Goal: Task Accomplishment & Management: Use online tool/utility

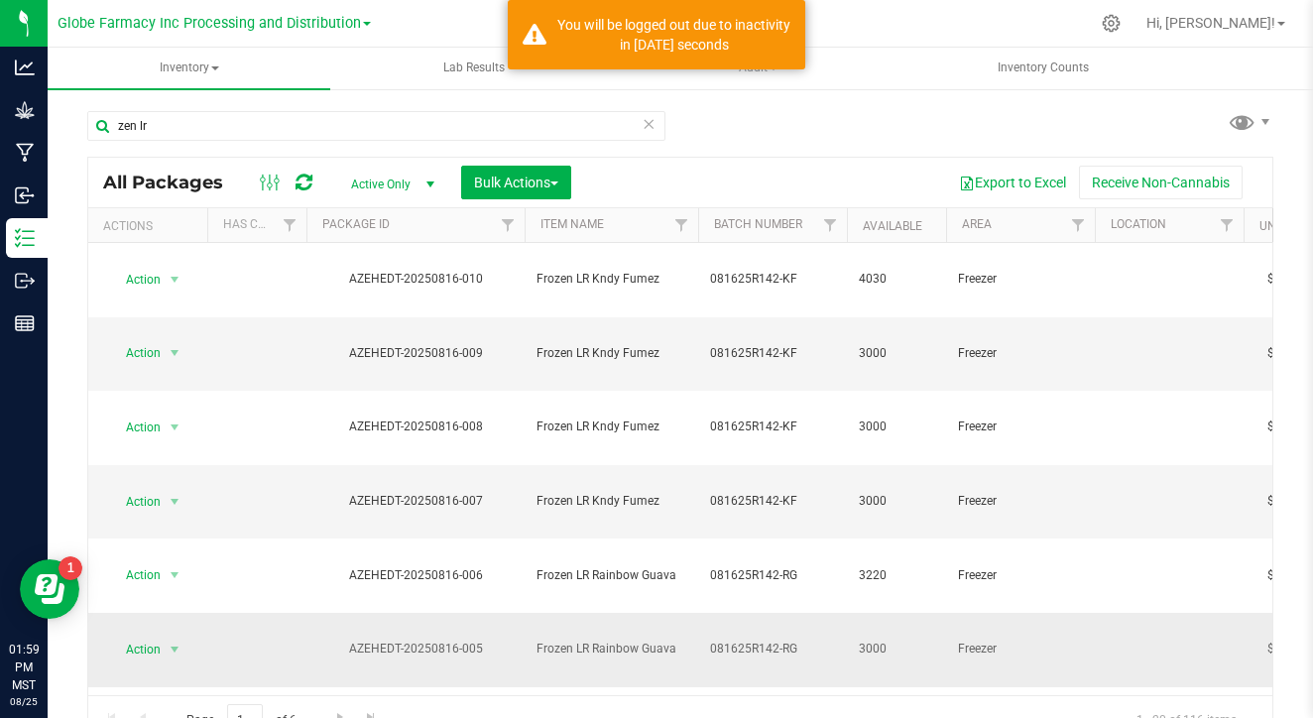
scroll to position [73, 0]
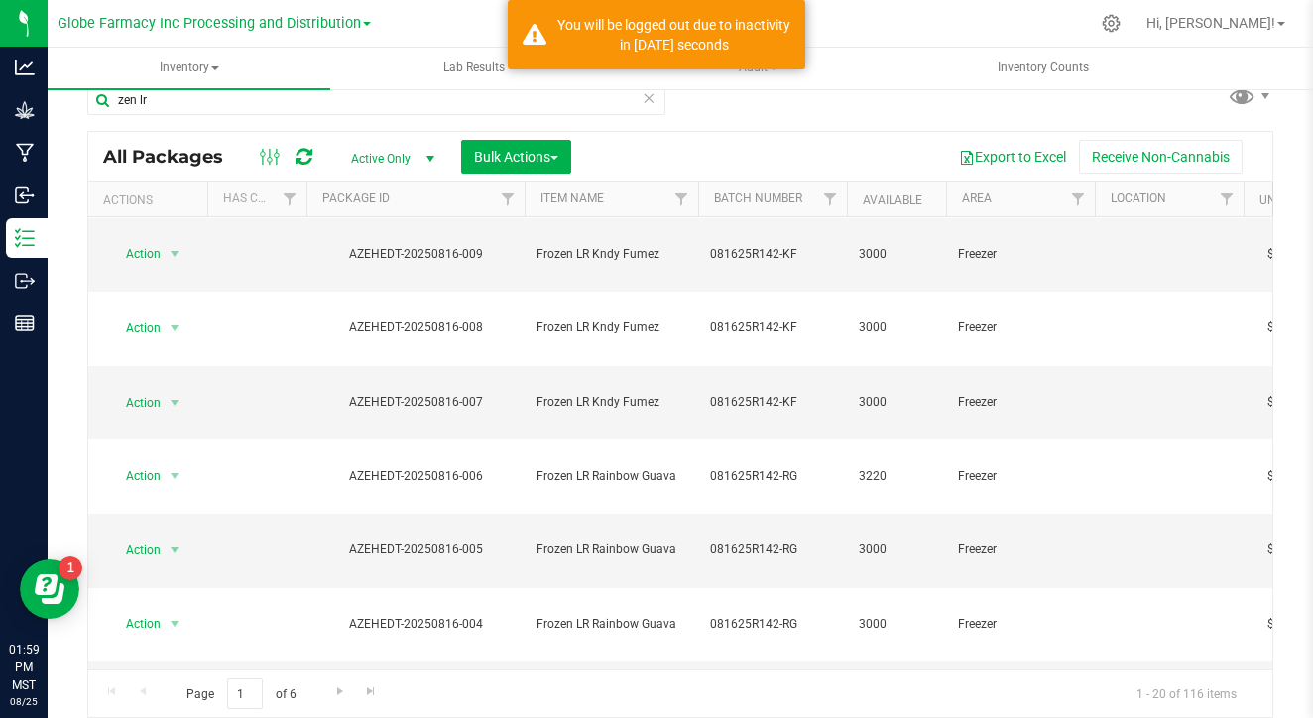
click at [500, 174] on div "All Packages Active Only Active Only Lab Samples Locked All Bulk Actions Add to…" at bounding box center [680, 157] width 1184 height 50
click at [504, 160] on span "Bulk Actions" at bounding box center [516, 157] width 84 height 16
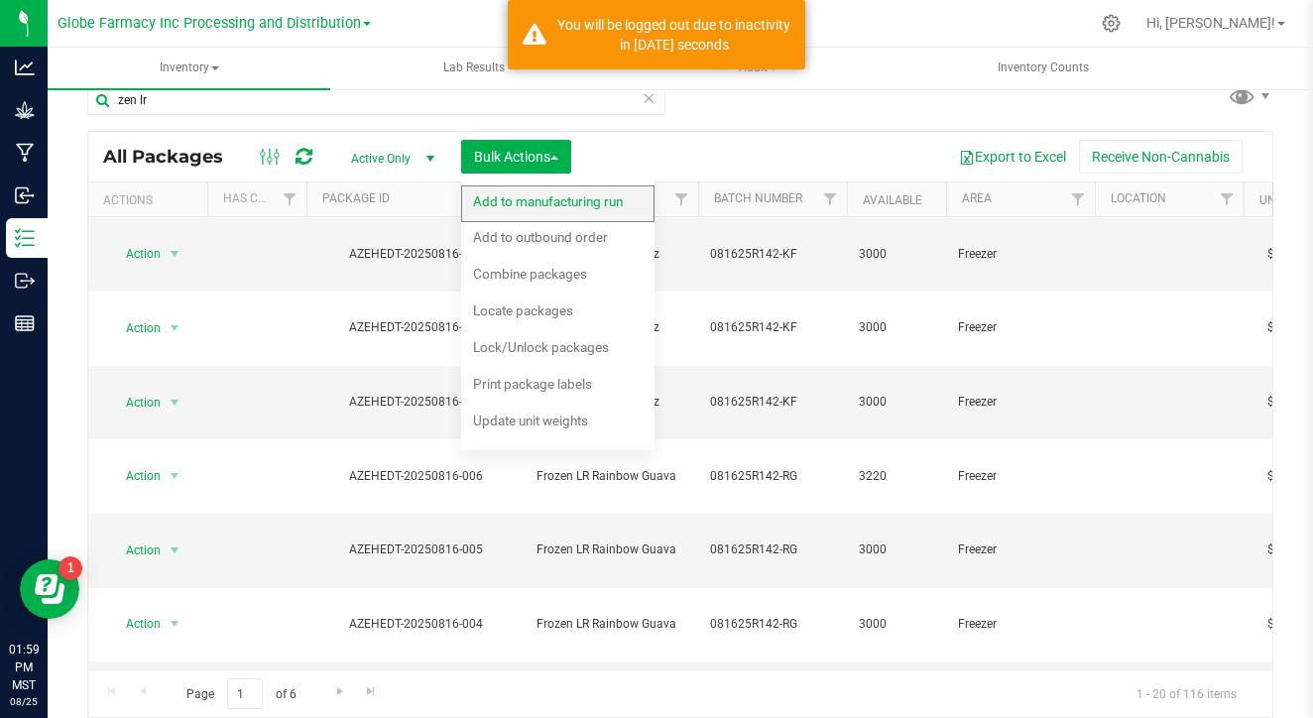
click at [494, 197] on span "Add to manufacturing run" at bounding box center [548, 201] width 150 height 16
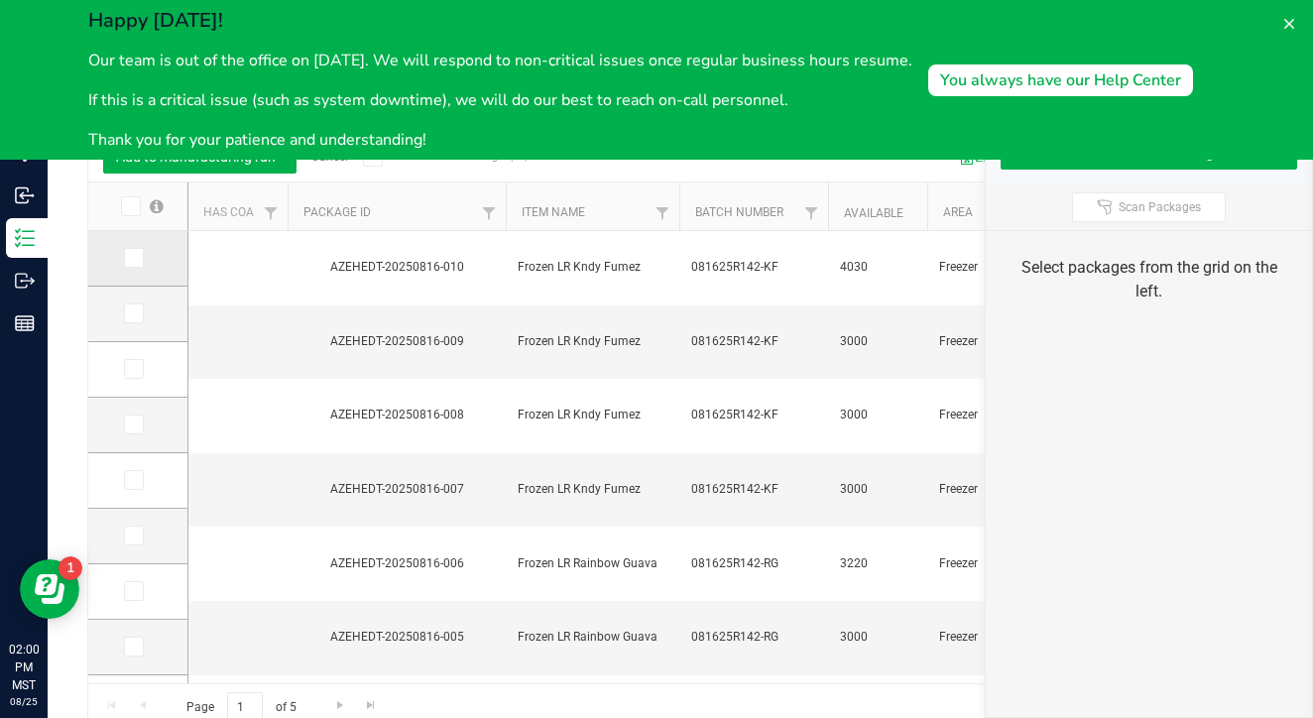
click at [124, 261] on span at bounding box center [134, 258] width 20 height 20
click at [0, 0] on input "checkbox" at bounding box center [0, 0] width 0 height 0
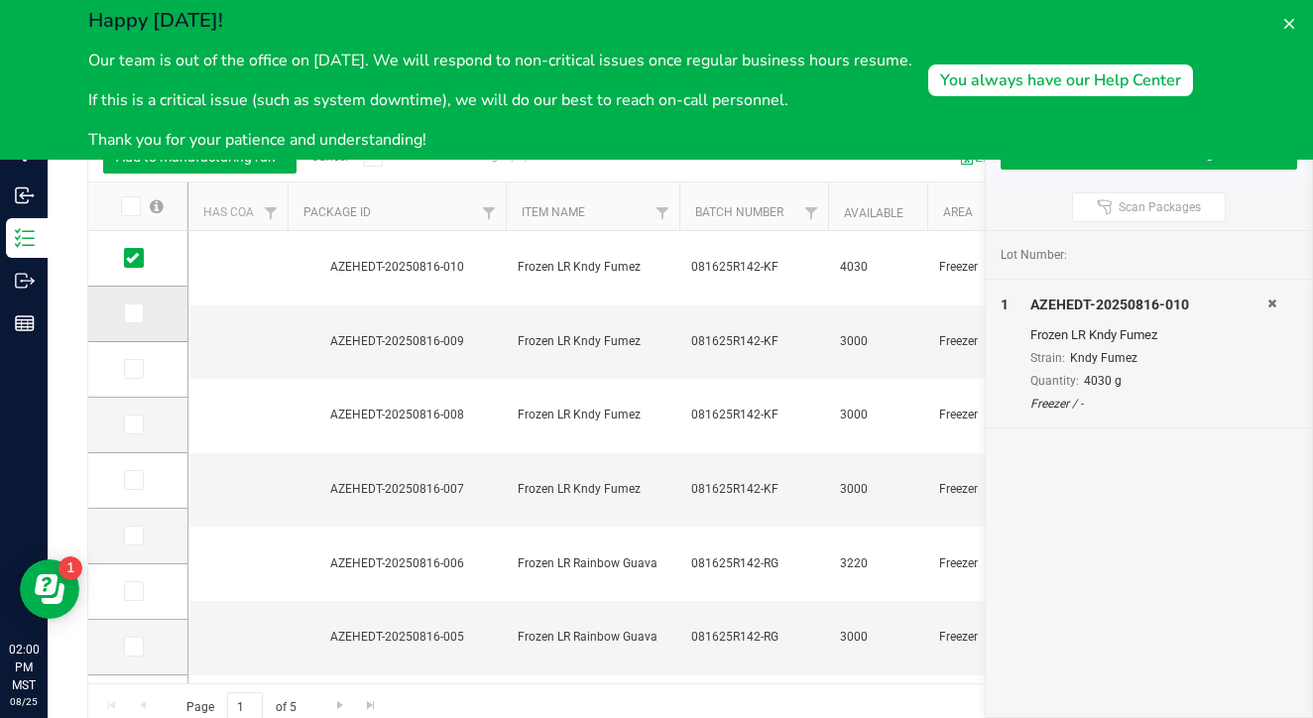
click at [126, 313] on icon at bounding box center [132, 313] width 13 height 0
click at [0, 0] on input "checkbox" at bounding box center [0, 0] width 0 height 0
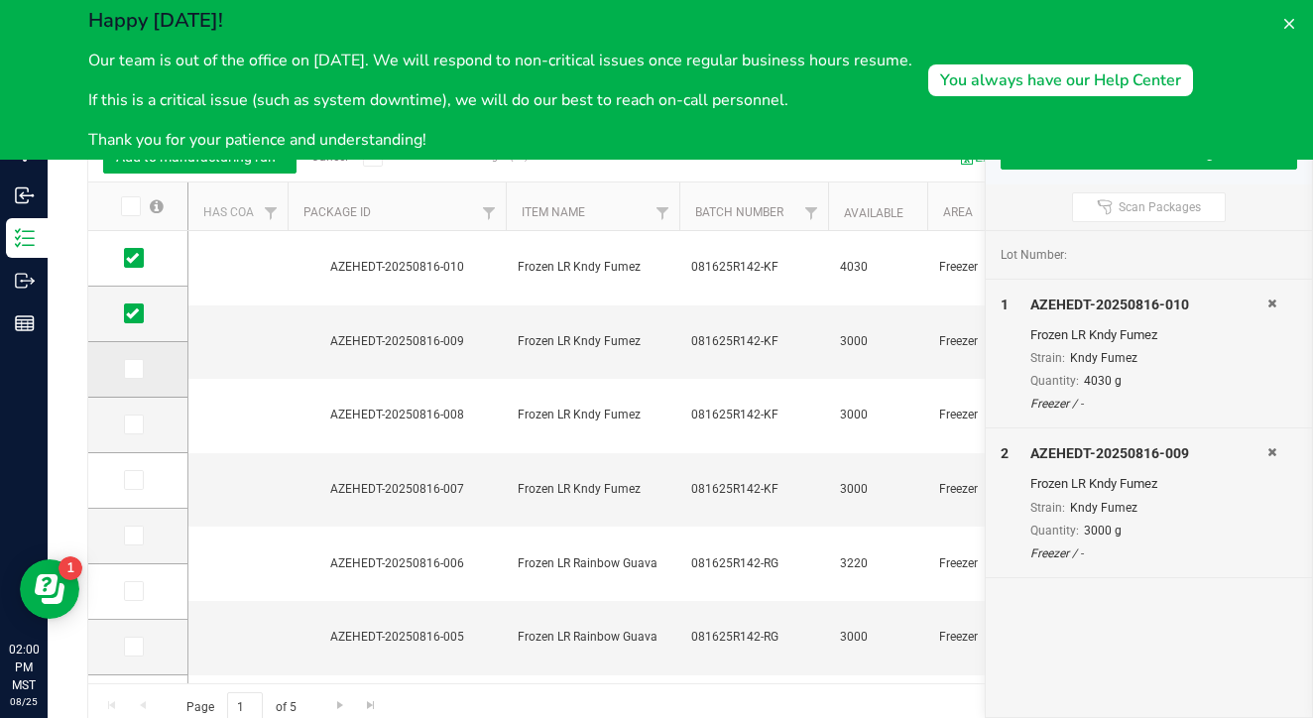
click at [126, 369] on icon at bounding box center [132, 369] width 13 height 0
click at [0, 0] on input "checkbox" at bounding box center [0, 0] width 0 height 0
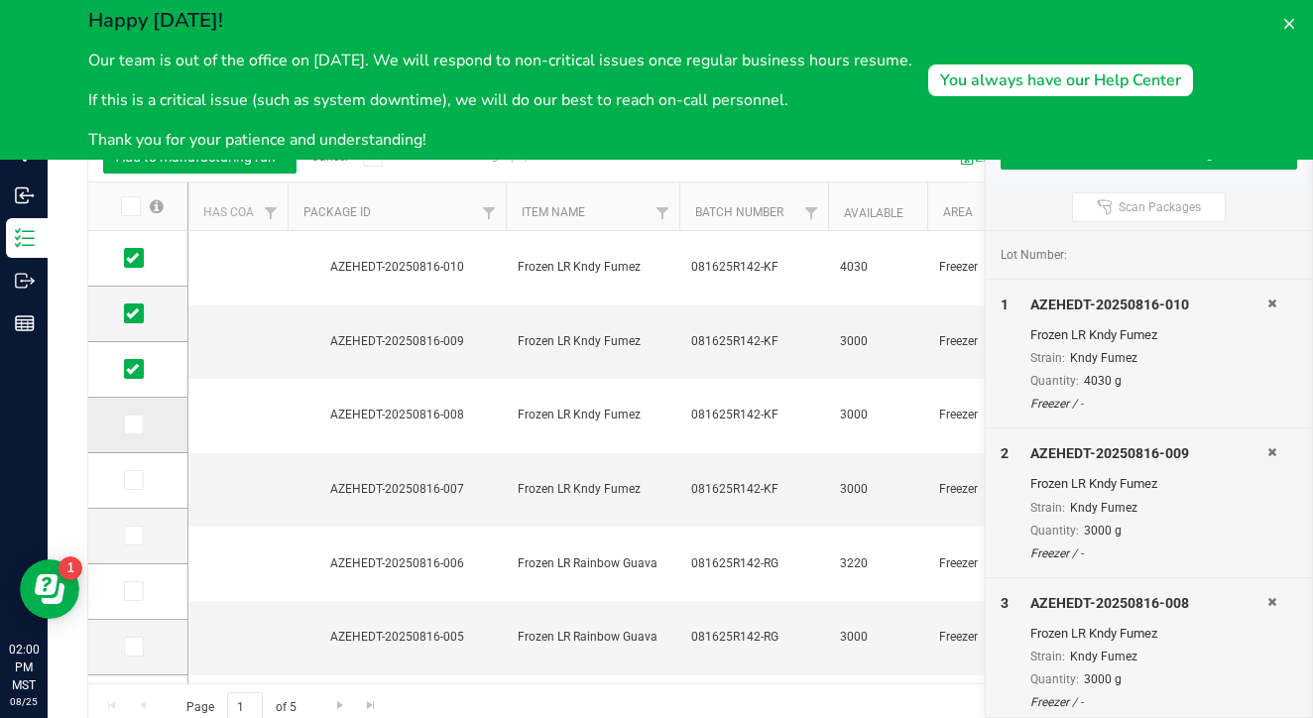
click at [124, 422] on span at bounding box center [134, 424] width 20 height 20
click at [0, 0] on input "checkbox" at bounding box center [0, 0] width 0 height 0
click at [1288, 23] on icon at bounding box center [1289, 24] width 10 height 10
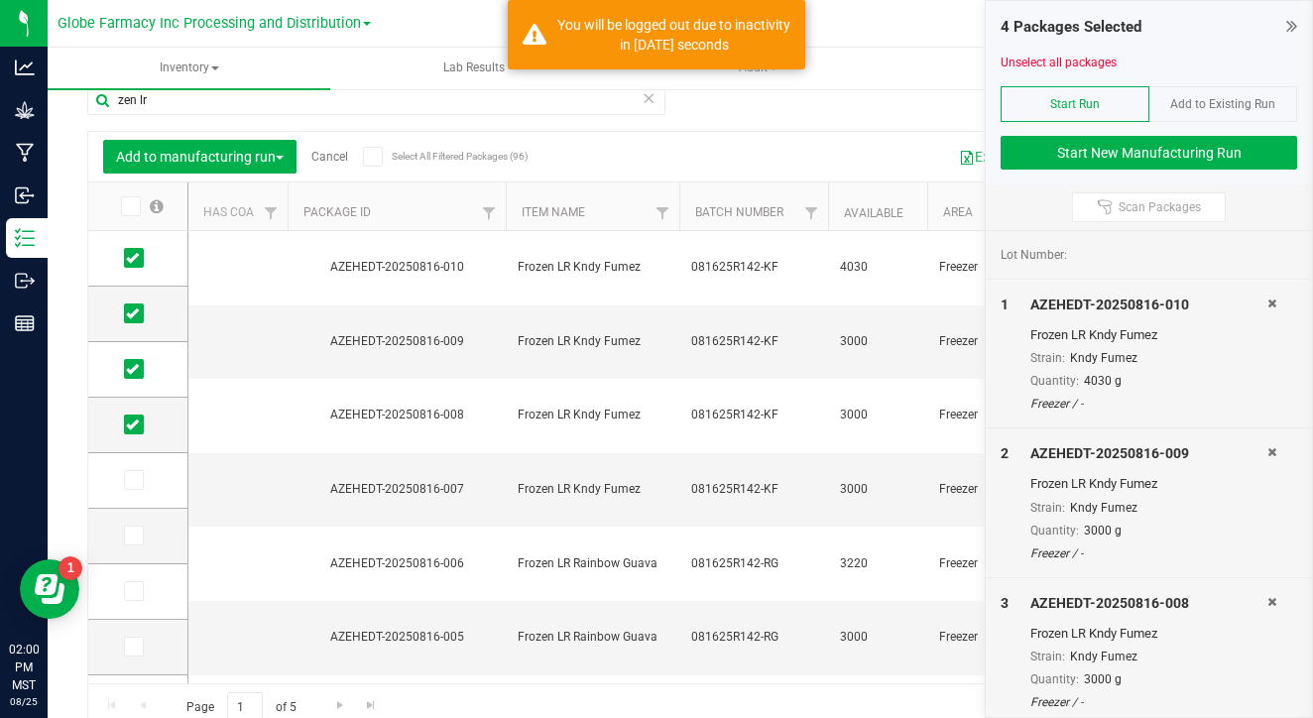
click at [1062, 97] on span "Start Run" at bounding box center [1075, 104] width 50 height 14
click at [1006, 143] on button "Start New Manufacturing Run" at bounding box center [1148, 153] width 296 height 34
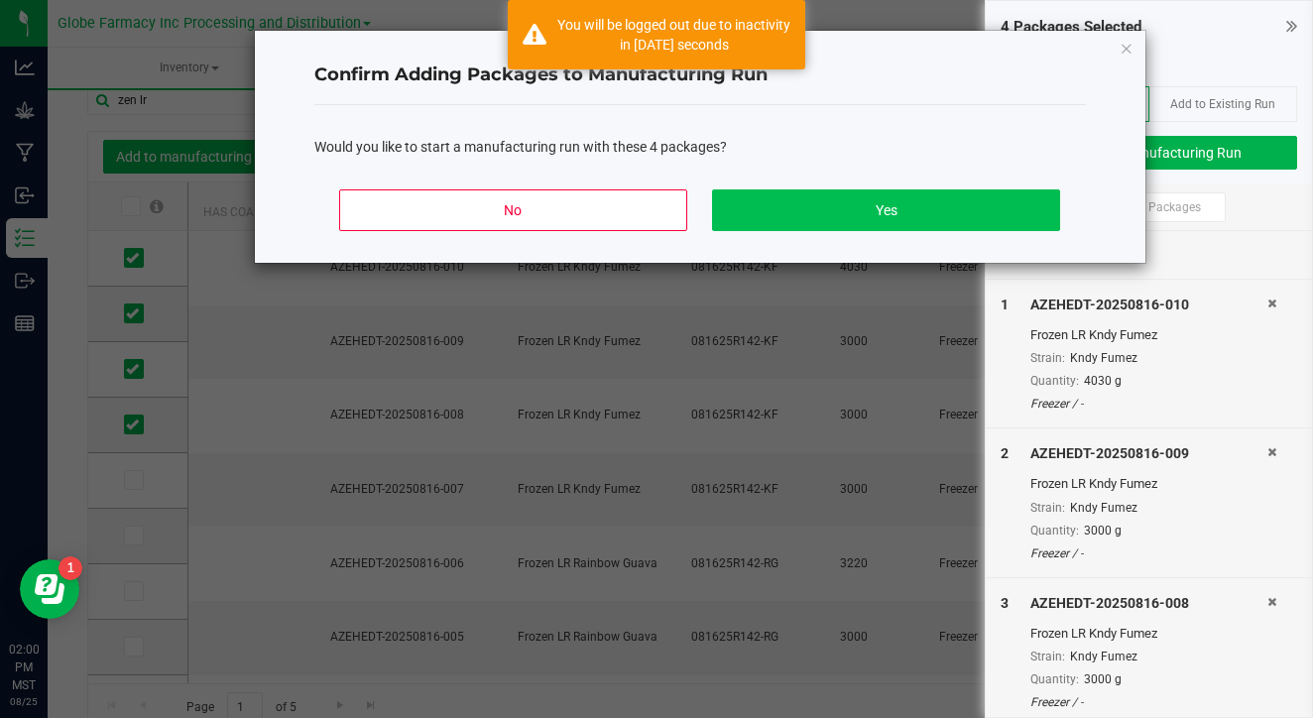
click at [814, 217] on button "Yes" at bounding box center [885, 210] width 347 height 42
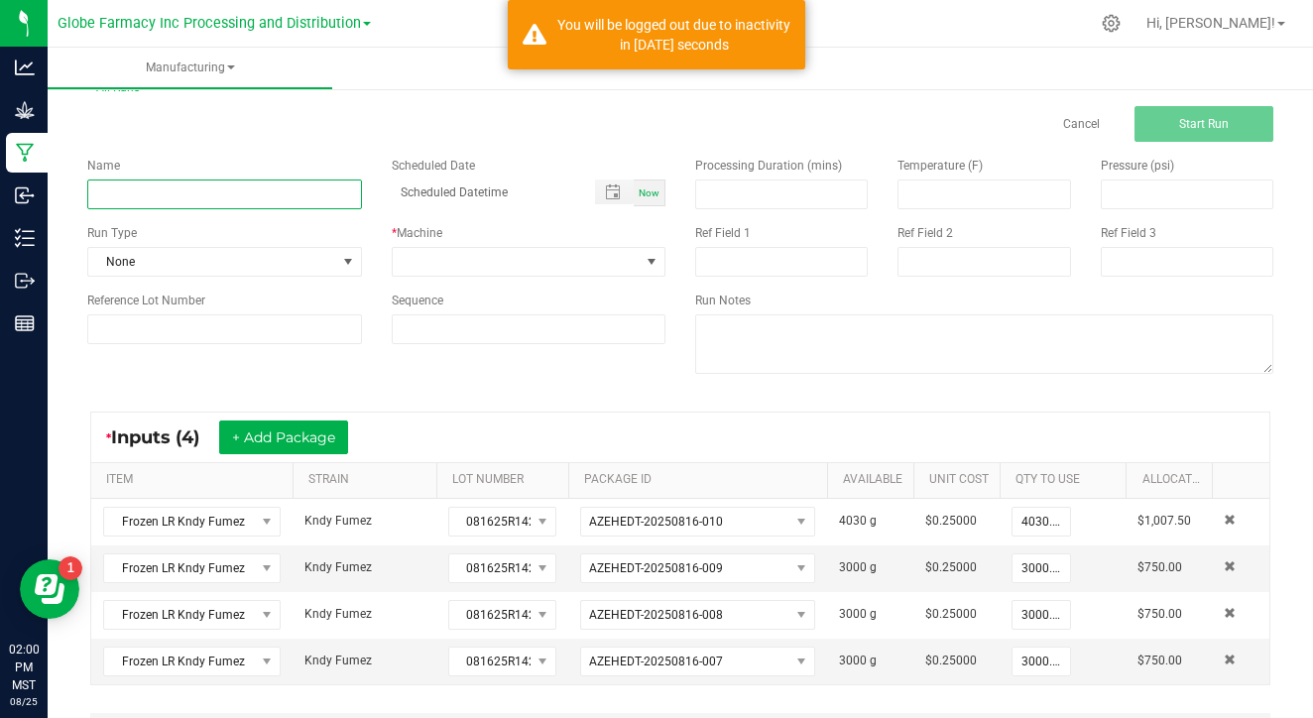
click at [338, 199] on input at bounding box center [224, 194] width 275 height 30
type input "082525 LHR Kndy Fumez"
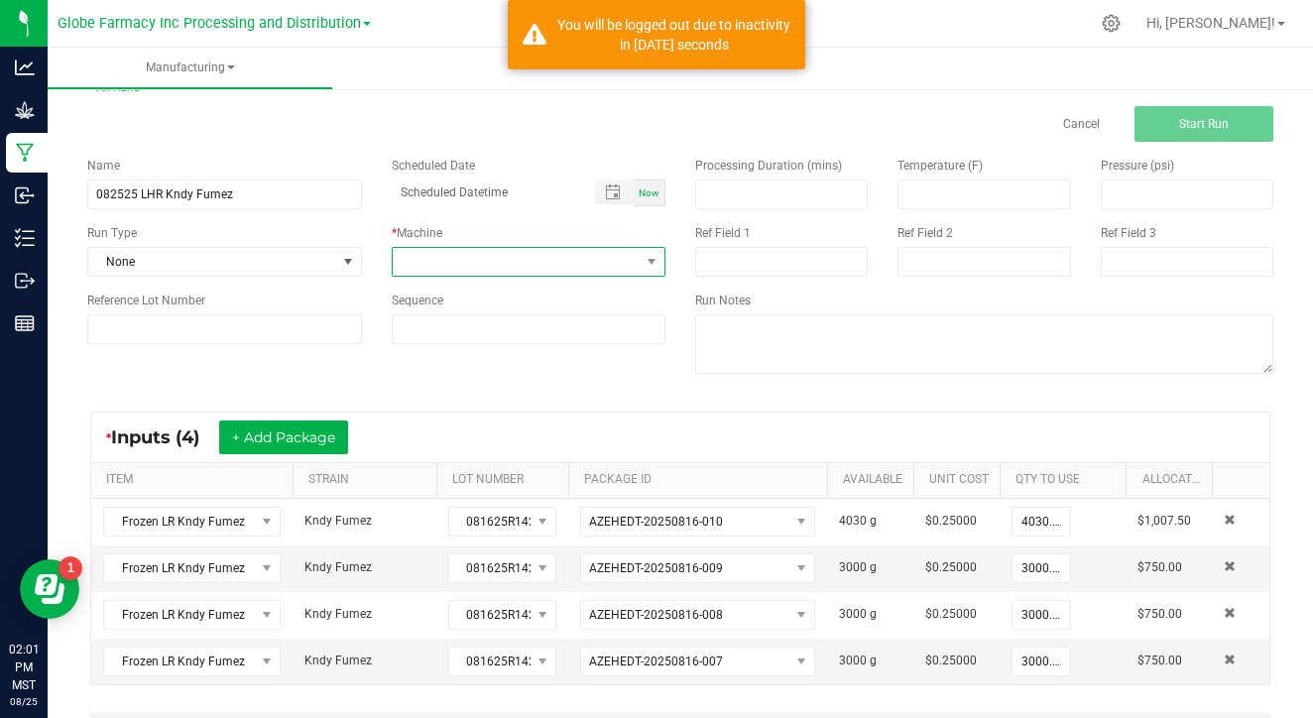
click at [524, 270] on span at bounding box center [517, 262] width 248 height 28
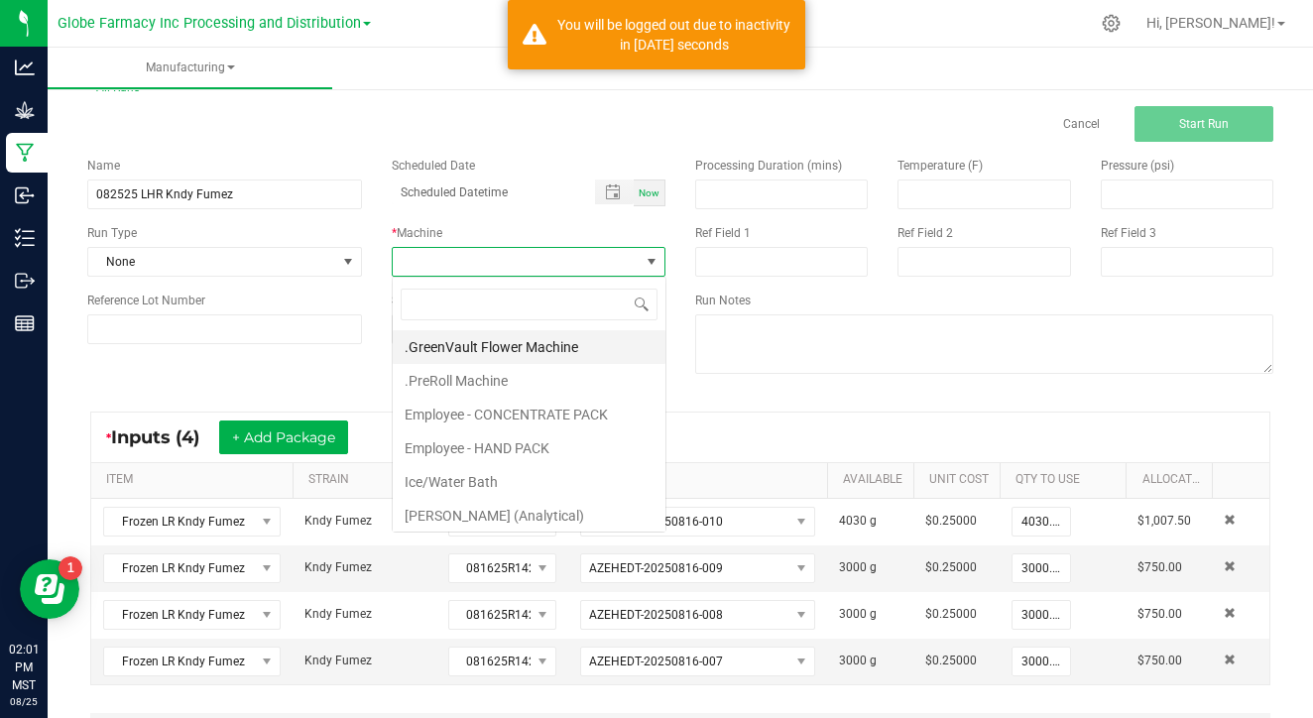
scroll to position [30, 274]
click at [513, 489] on li "Ice/Water Bath" at bounding box center [529, 482] width 273 height 34
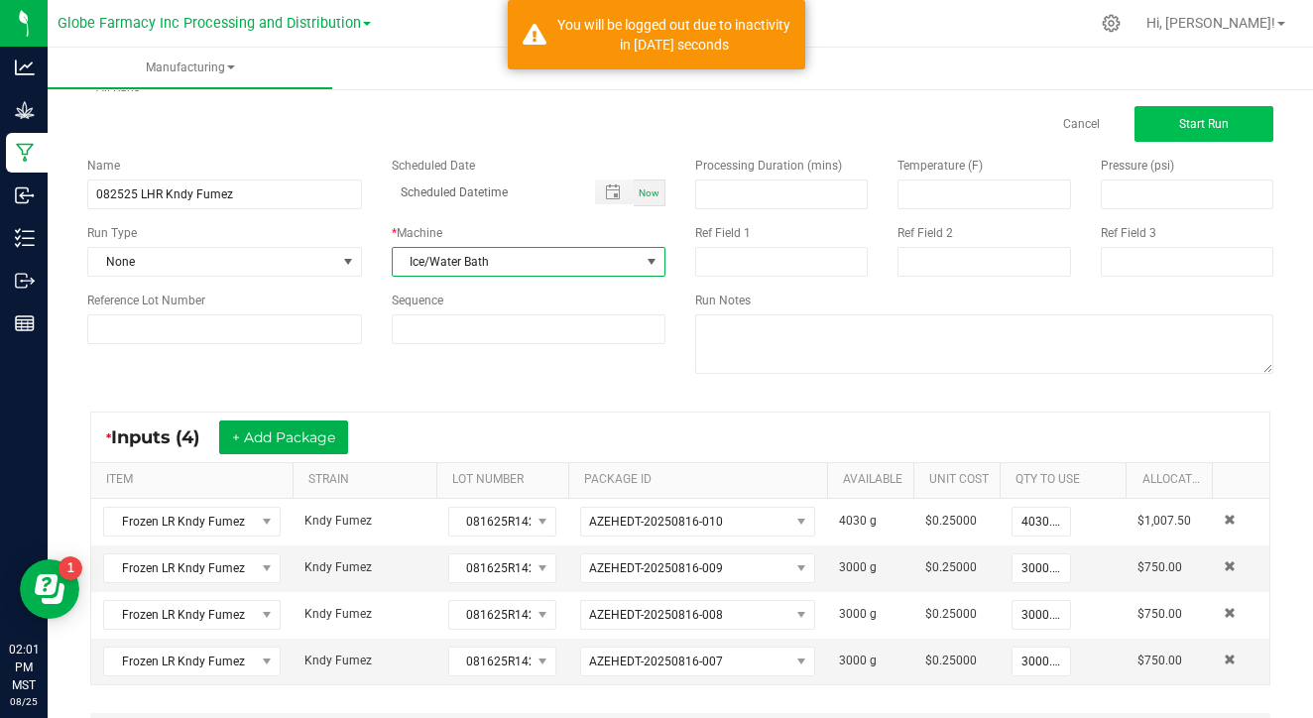
click at [1189, 131] on button "Start Run" at bounding box center [1203, 124] width 139 height 36
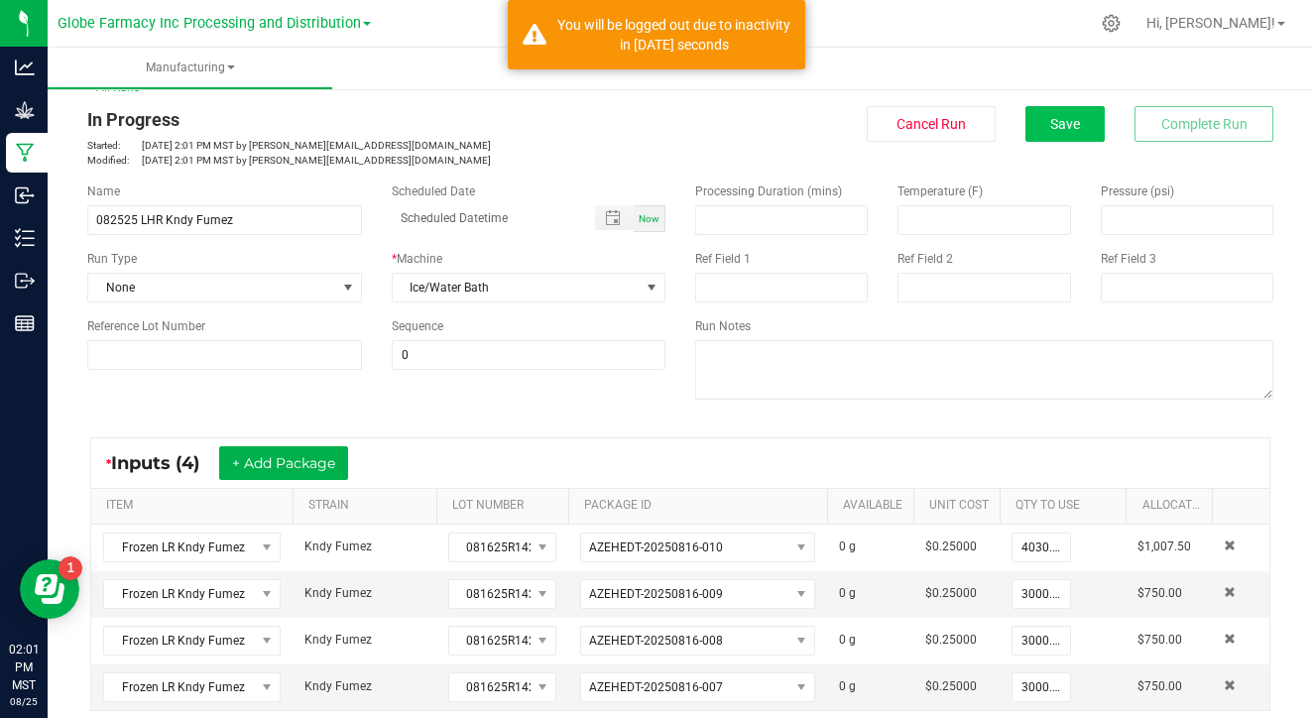
click at [1041, 134] on button "Save" at bounding box center [1064, 124] width 79 height 36
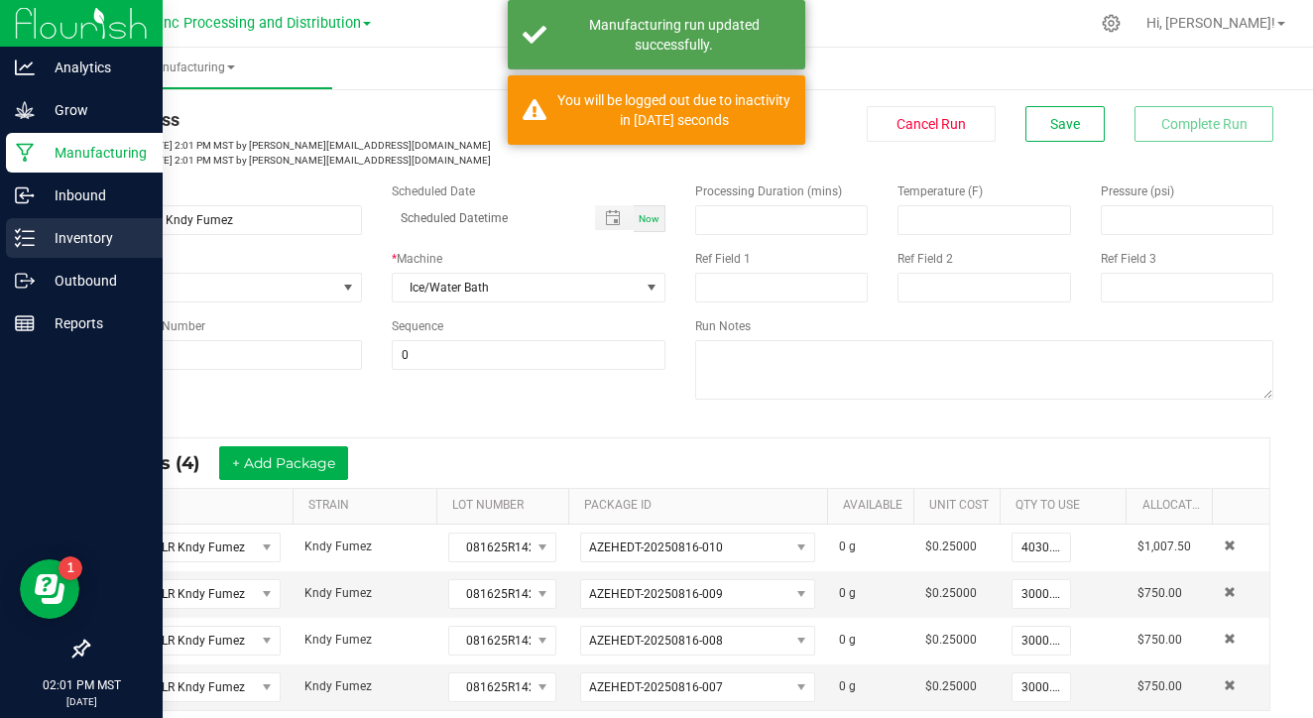
click at [45, 245] on p "Inventory" at bounding box center [94, 238] width 119 height 24
